Goal: Register for event/course

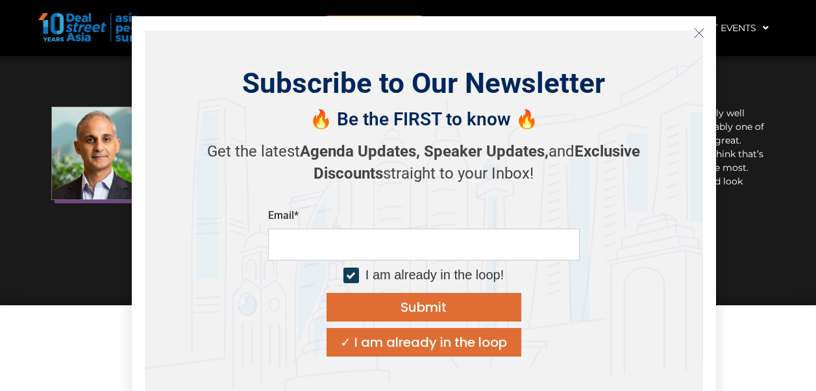
scroll to position [17105, 0]
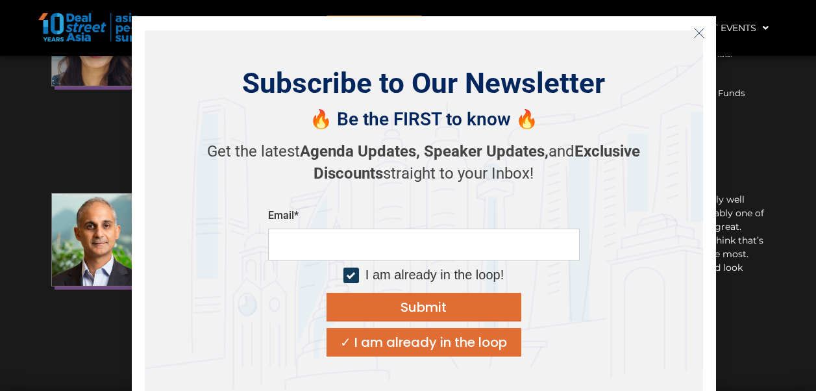
click at [699, 31] on icon "Close" at bounding box center [700, 33] width 12 height 12
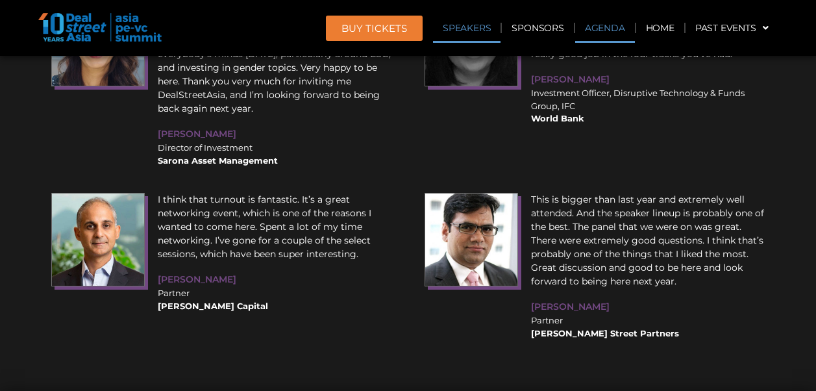
click at [606, 32] on link "Agenda" at bounding box center [605, 28] width 60 height 30
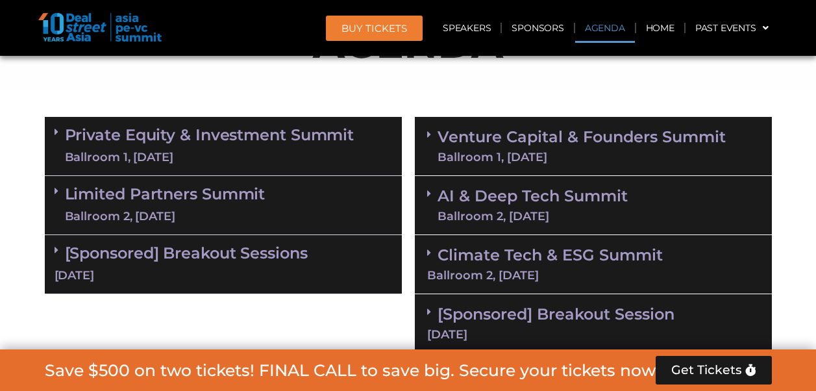
scroll to position [679, 0]
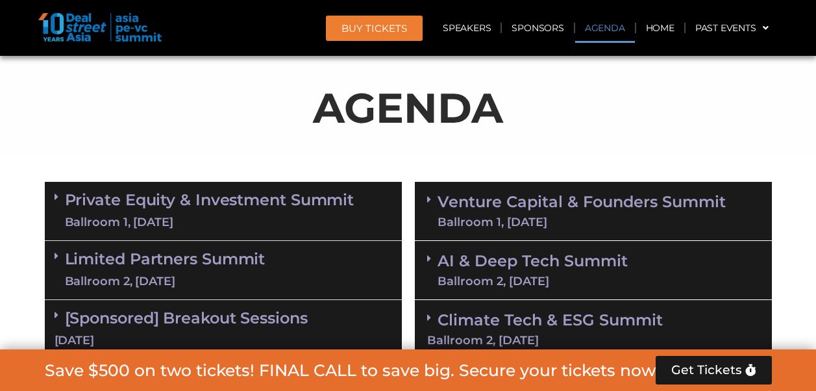
click at [166, 204] on link "Private Equity & Investment Summit Ballroom 1, 10 Sept" at bounding box center [210, 211] width 290 height 39
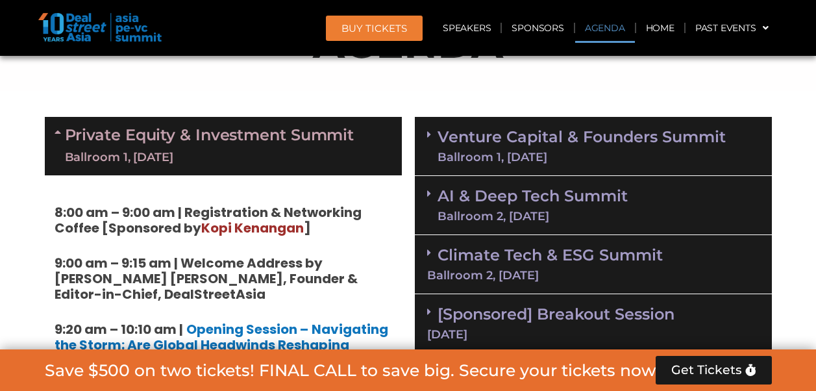
scroll to position [808, 0]
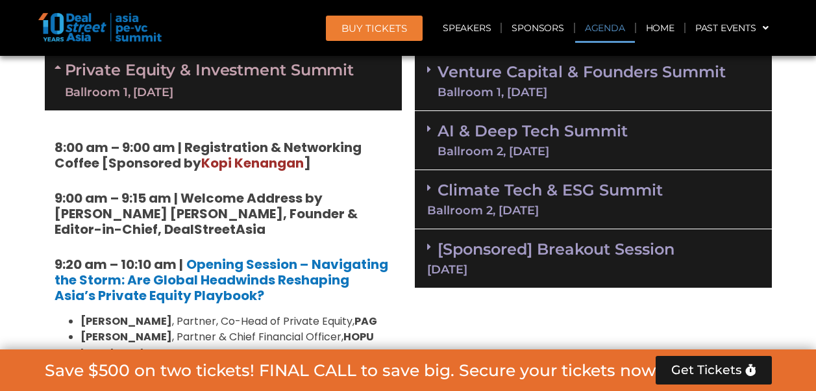
click at [58, 73] on span at bounding box center [60, 81] width 10 height 39
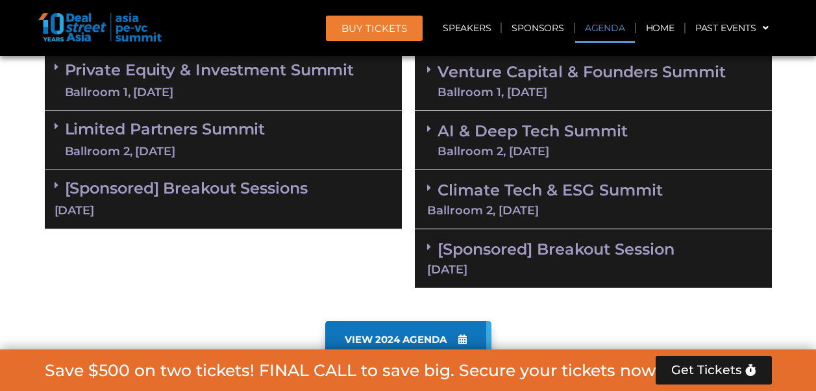
click at [231, 134] on link "Limited Partners Summit Ballroom 2, 10 Sept" at bounding box center [165, 140] width 201 height 39
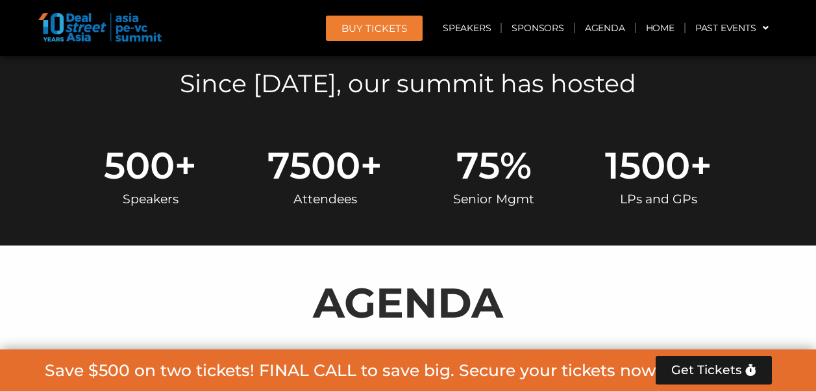
scroll to position [289, 0]
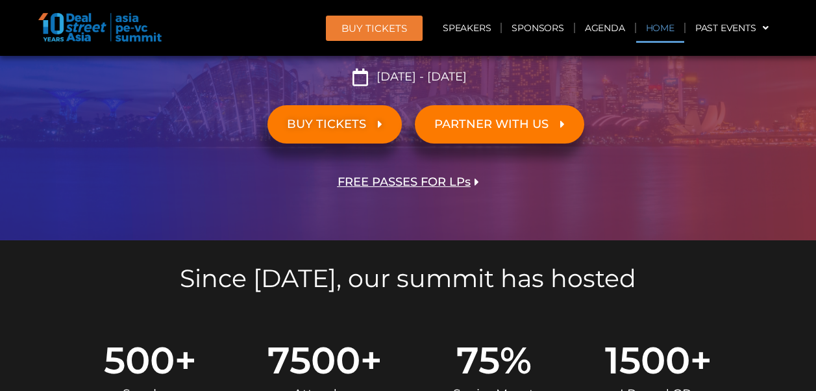
click at [662, 31] on link "Home" at bounding box center [660, 28] width 48 height 30
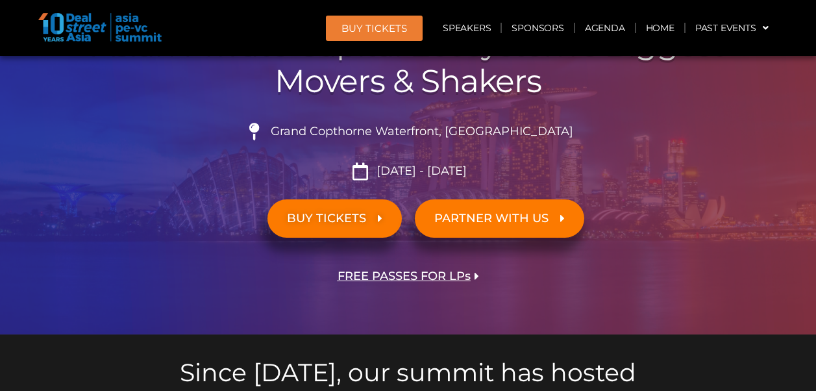
scroll to position [260, 0]
